Goal: Information Seeking & Learning: Understand process/instructions

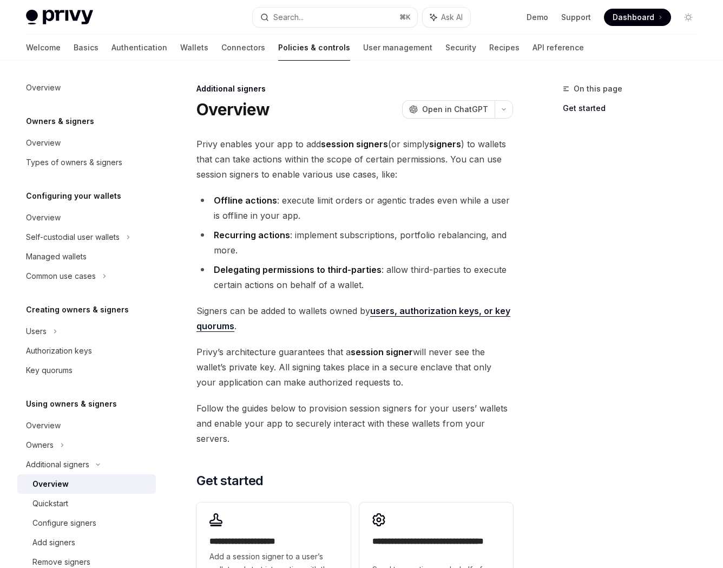
type textarea "*"
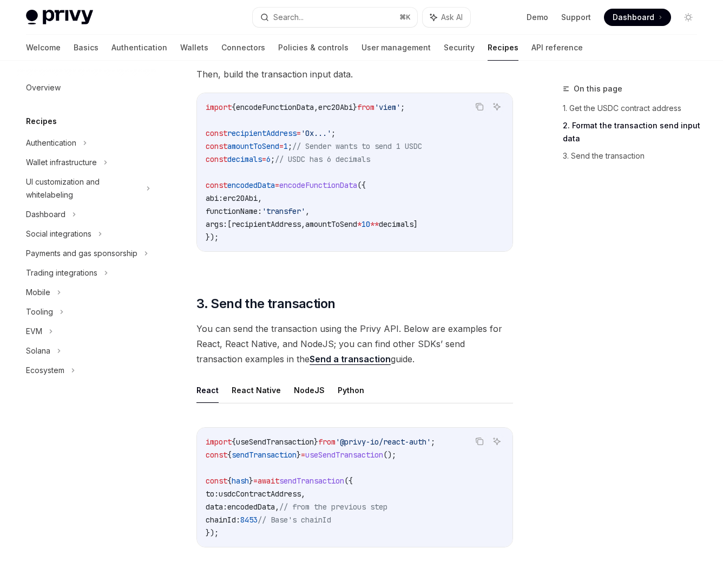
scroll to position [786, 0]
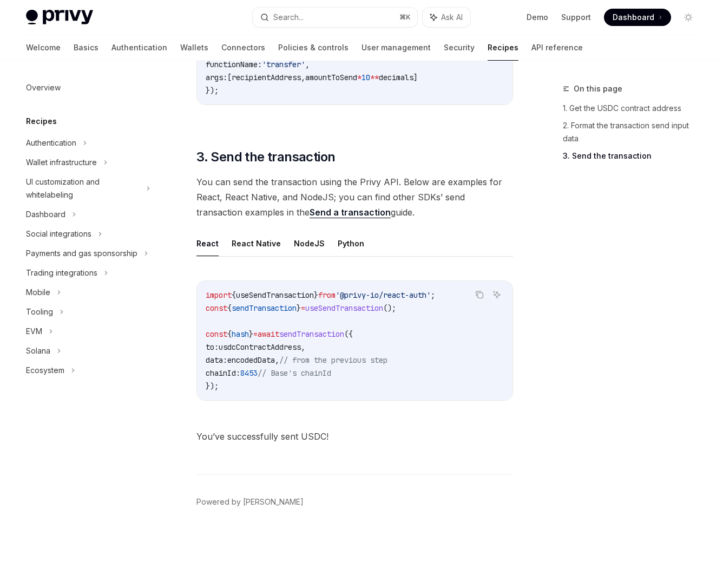
click at [425, 199] on span "You can send the transaction using the Privy API. Below are examples for React,…" at bounding box center [355, 196] width 317 height 45
click at [374, 182] on span "You can send the transaction using the Privy API. Below are examples for React,…" at bounding box center [355, 196] width 317 height 45
click at [310, 214] on link "Send a transaction" at bounding box center [350, 212] width 81 height 11
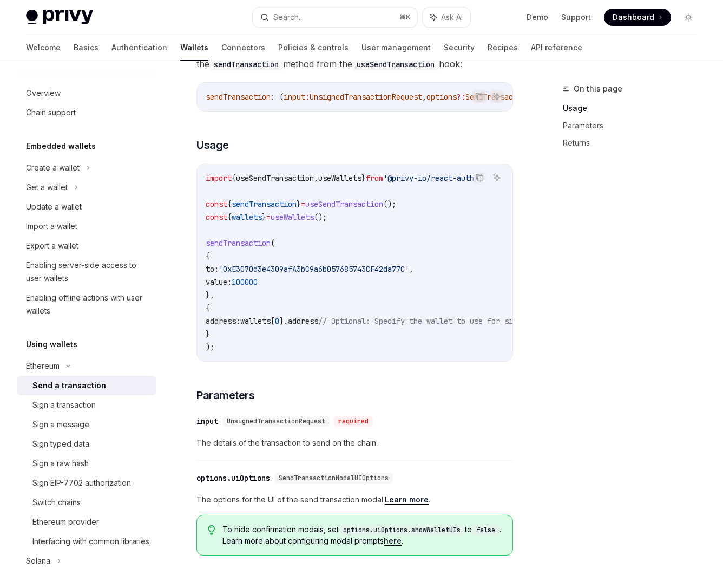
scroll to position [135, 0]
click at [277, 266] on code "import { useSendTransaction , useWallets } from '@privy-io/react-auth' ; const …" at bounding box center [489, 262] width 567 height 182
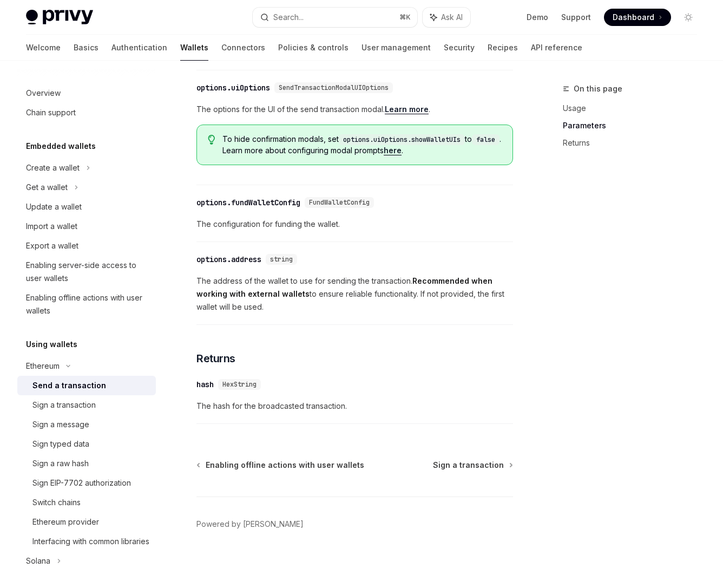
scroll to position [556, 0]
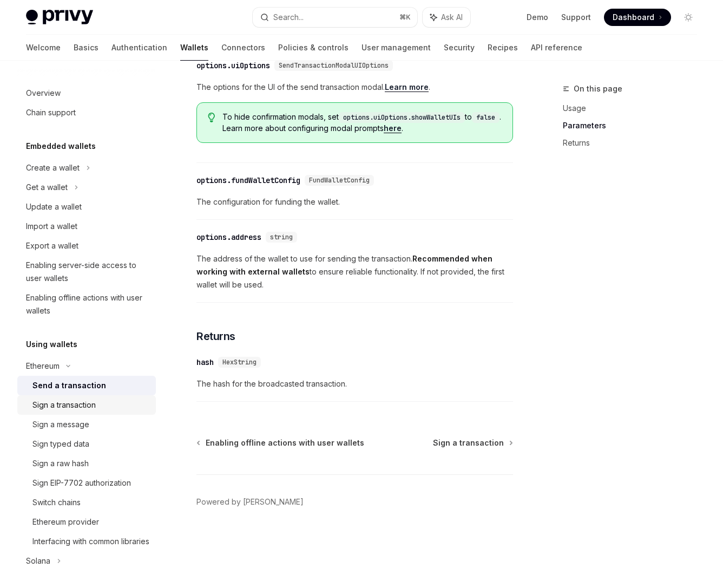
click at [54, 411] on link "Sign a transaction" at bounding box center [86, 404] width 139 height 19
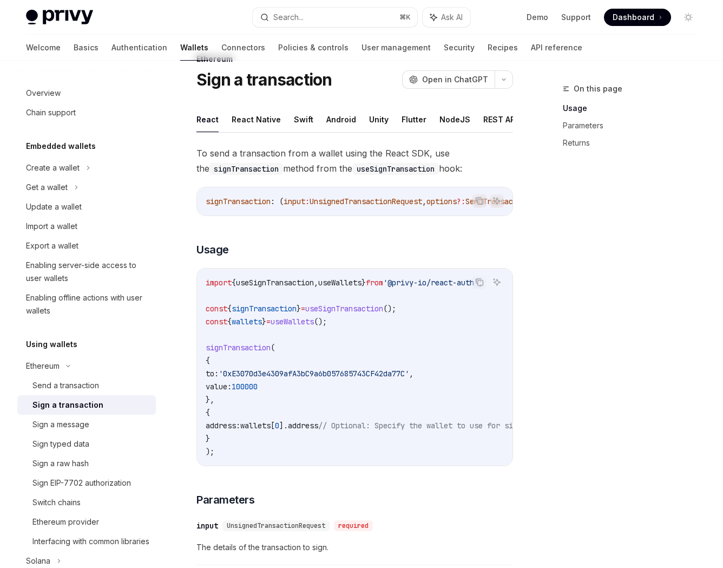
scroll to position [71, 0]
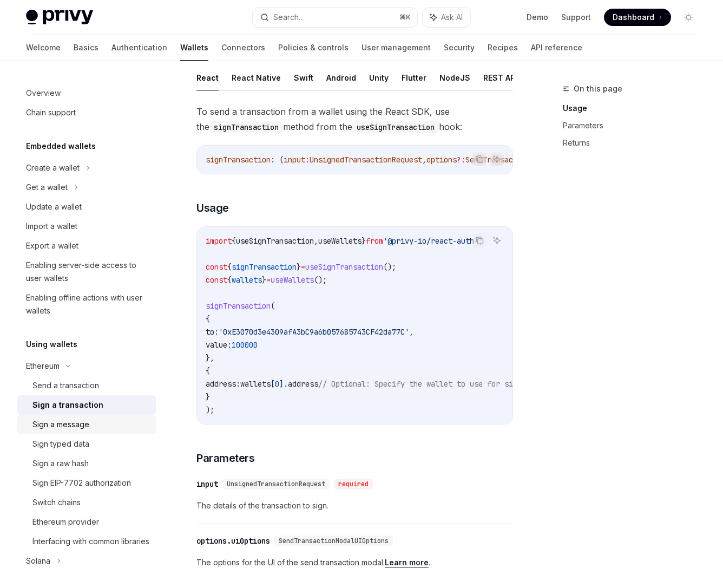
click at [70, 429] on div "Sign a message" at bounding box center [60, 424] width 57 height 13
type textarea "*"
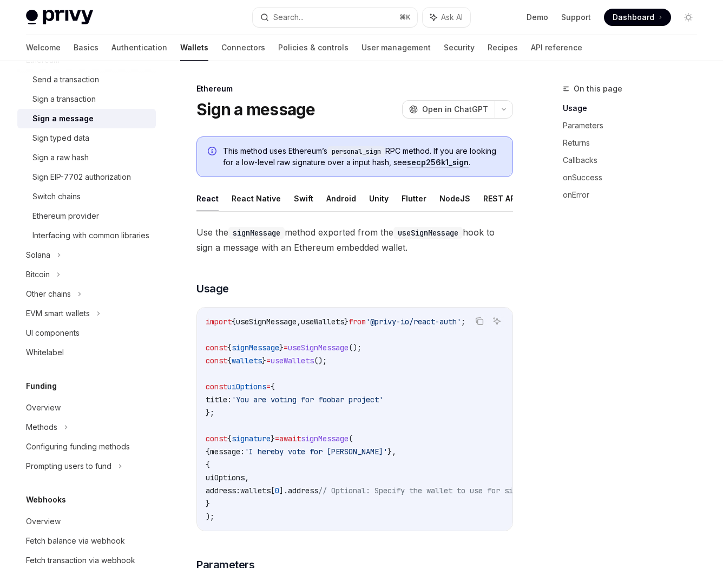
scroll to position [369, 0]
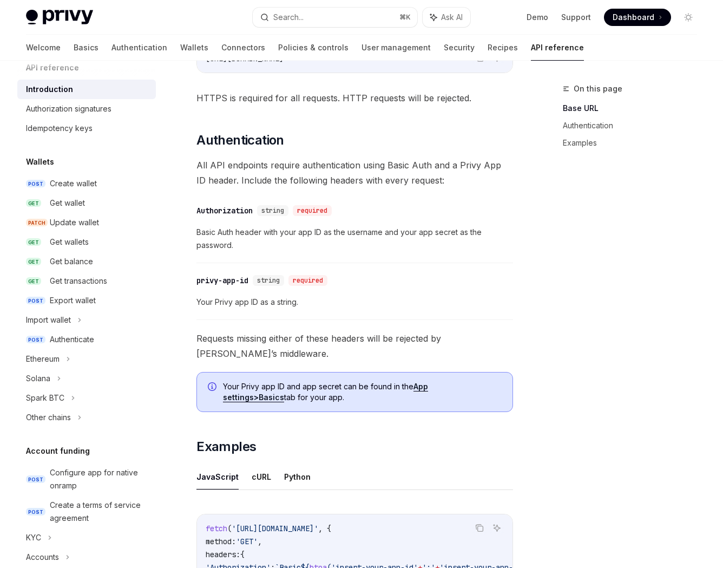
scroll to position [385, 0]
